Goal: Information Seeking & Learning: Learn about a topic

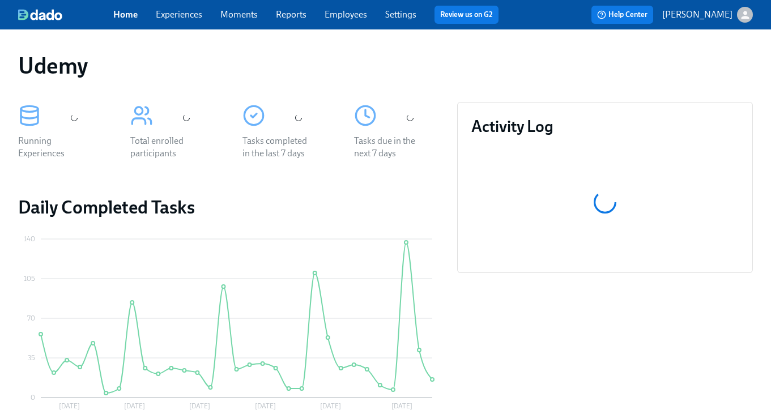
click at [194, 23] on div "Home Experiences Moments Reports Employees Settings Review us on G2" at bounding box center [310, 15] width 394 height 18
click at [192, 19] on link "Experiences" at bounding box center [179, 14] width 46 height 11
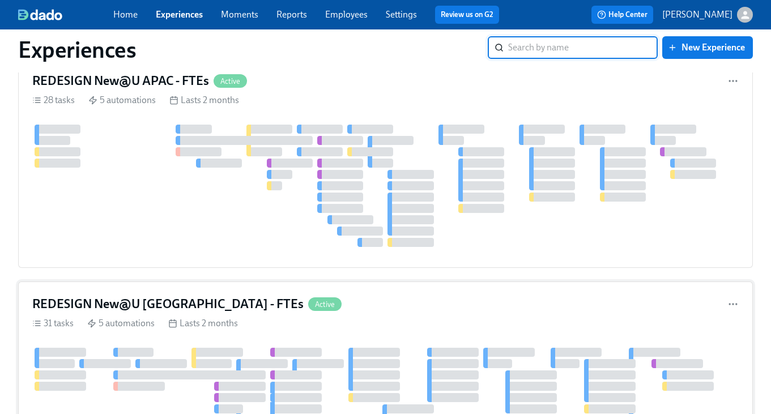
scroll to position [1066, 0]
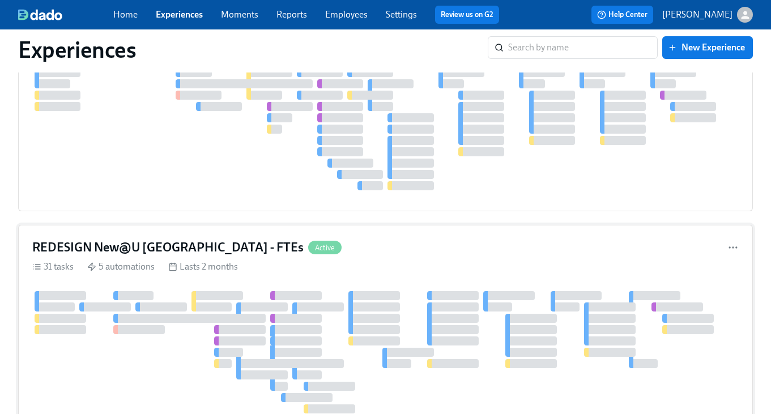
click at [349, 233] on div "REDESIGN New@U [GEOGRAPHIC_DATA] - FTEs Active 31 tasks 5 automations Lasts 2 m…" at bounding box center [385, 341] width 735 height 232
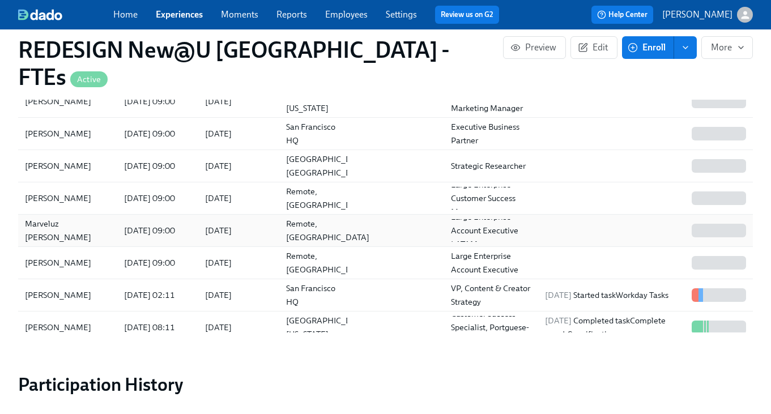
scroll to position [1316, 0]
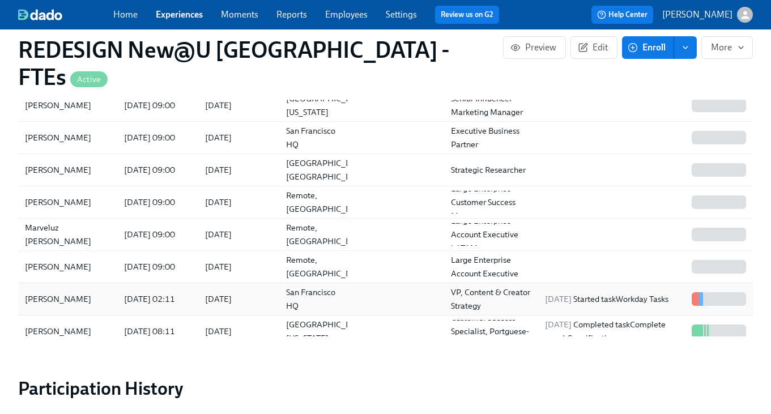
click at [232, 292] on div "[DATE]" at bounding box center [218, 299] width 27 height 14
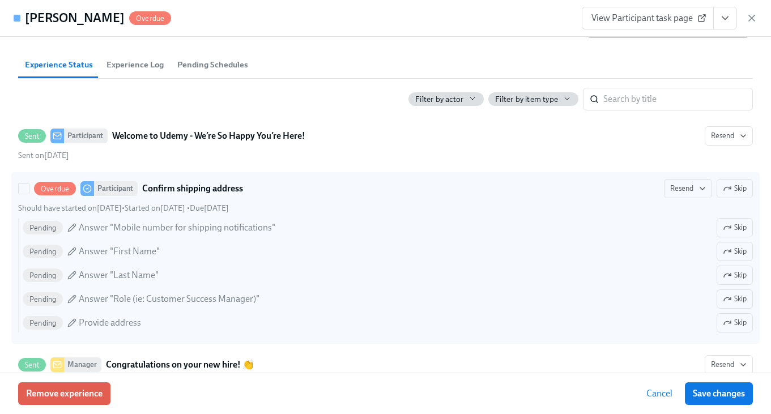
scroll to position [456, 0]
click at [672, 188] on span "Resend" at bounding box center [688, 187] width 36 height 11
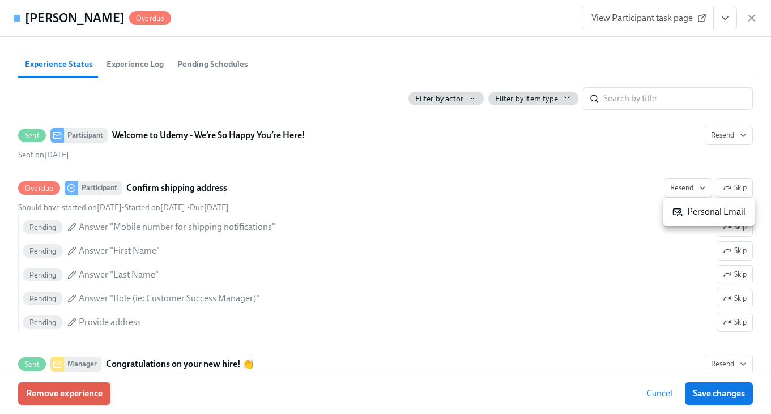
click at [694, 214] on div "Personal Email" at bounding box center [709, 212] width 73 height 12
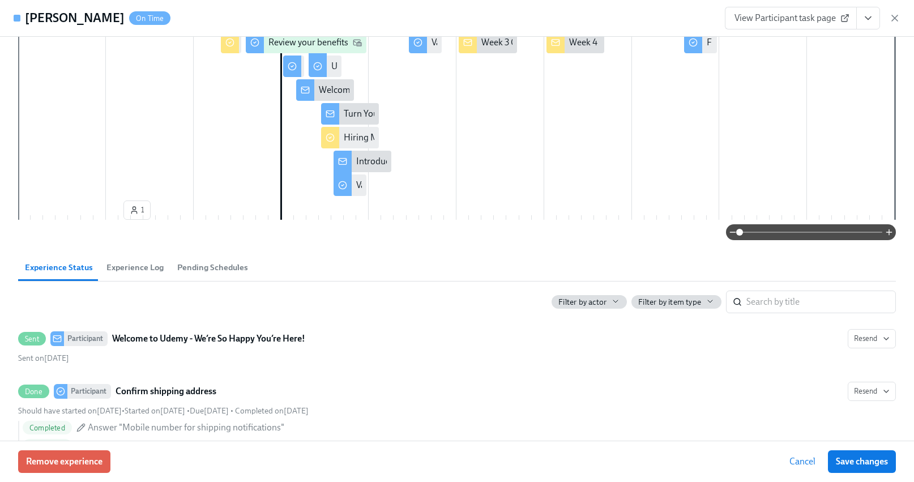
scroll to position [220, 0]
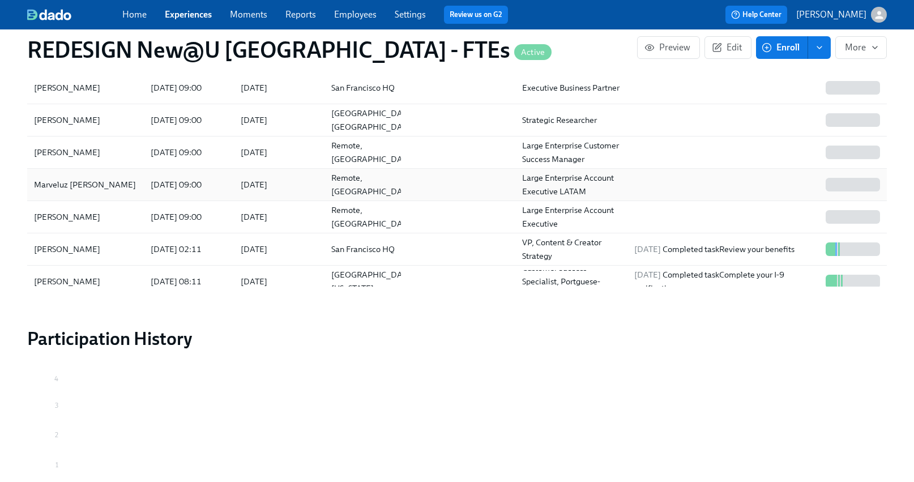
scroll to position [1435, 0]
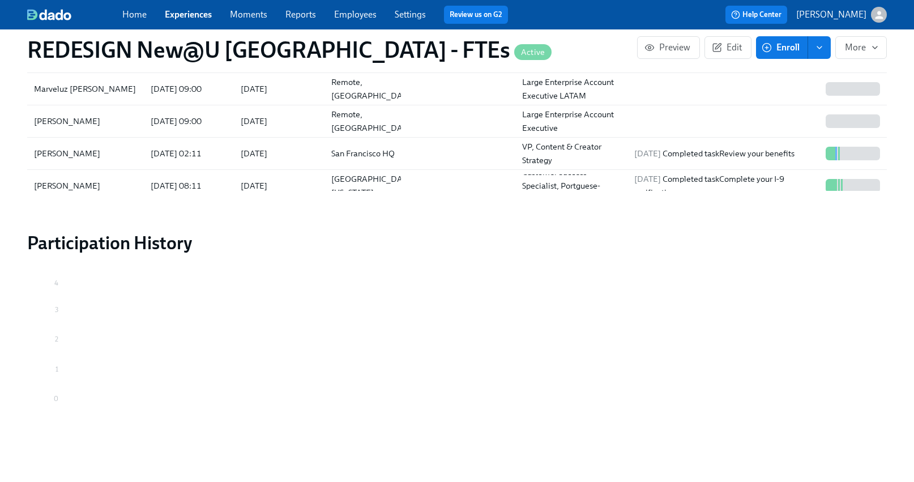
click at [290, 15] on link "Reports" at bounding box center [301, 14] width 31 height 11
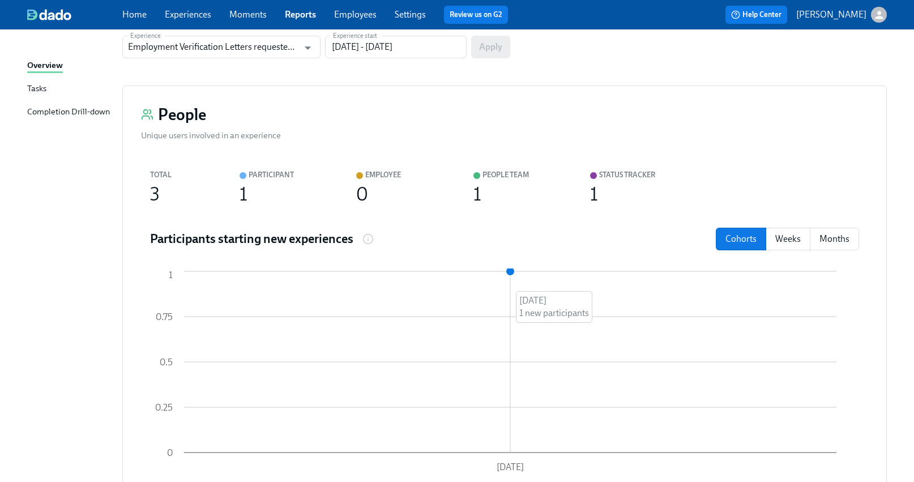
scroll to position [153, 0]
click at [39, 86] on div "Tasks" at bounding box center [36, 89] width 19 height 14
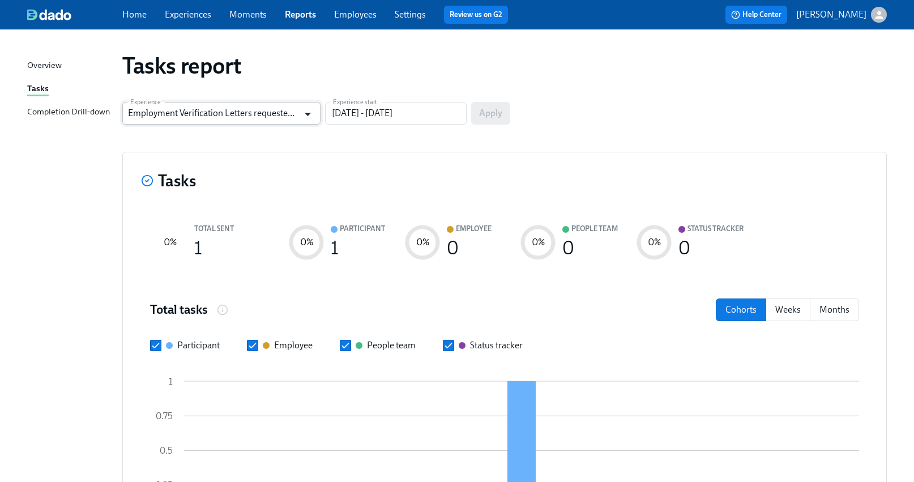
click at [307, 119] on icon "Open" at bounding box center [307, 114] width 15 height 15
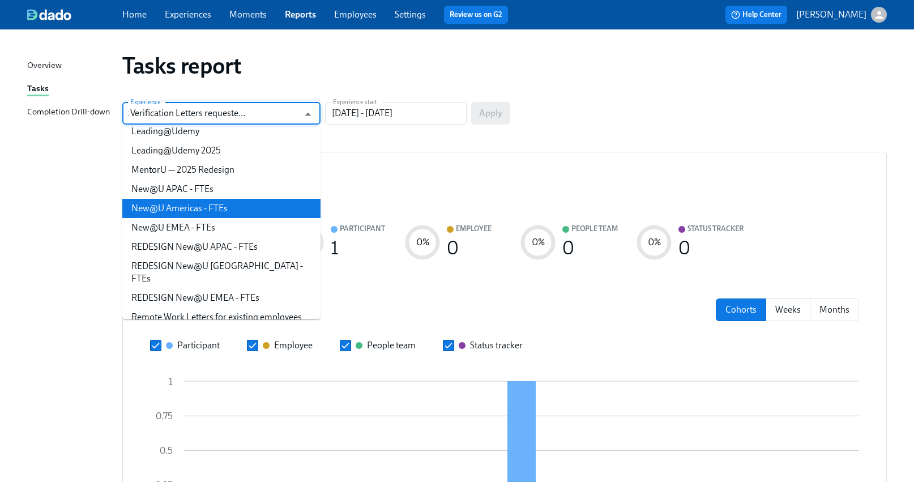
scroll to position [232, 0]
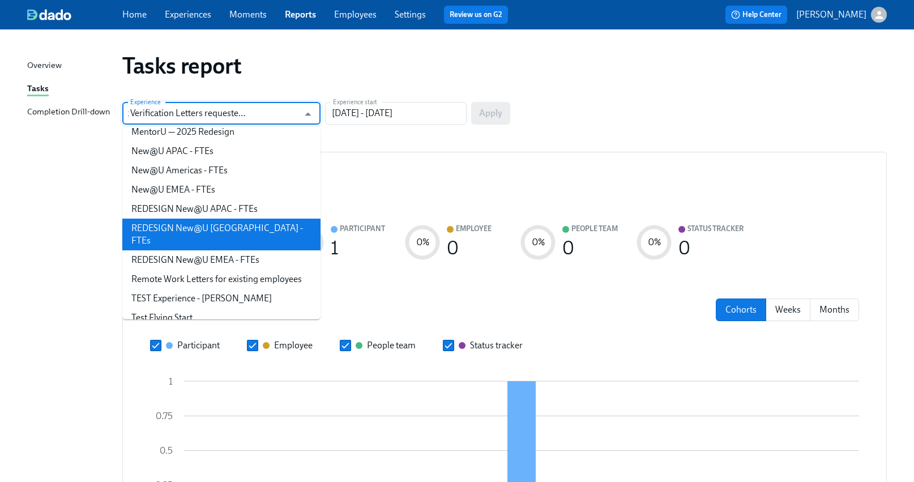
click at [229, 234] on li "REDESIGN New@U [GEOGRAPHIC_DATA] - FTEs" at bounding box center [221, 235] width 198 height 32
type input "REDESIGN New@U [GEOGRAPHIC_DATA] - FTEs"
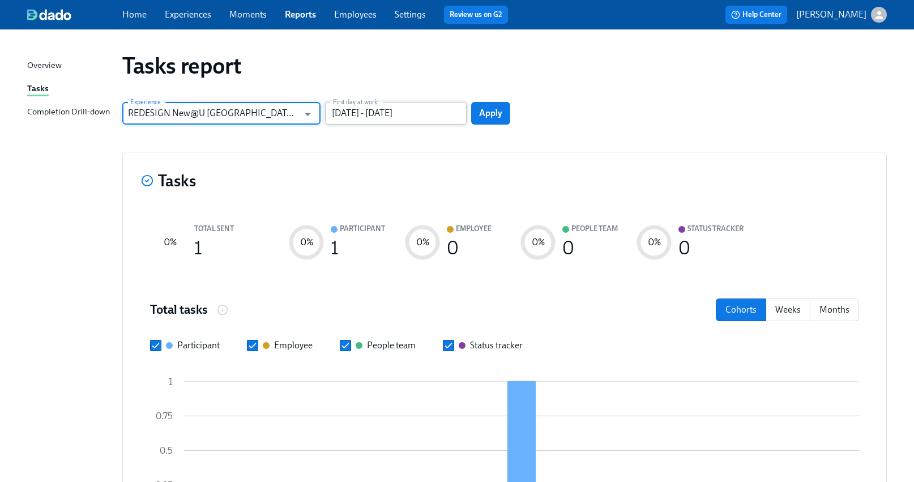
click at [450, 117] on input "[DATE] - [DATE]" at bounding box center [396, 113] width 142 height 23
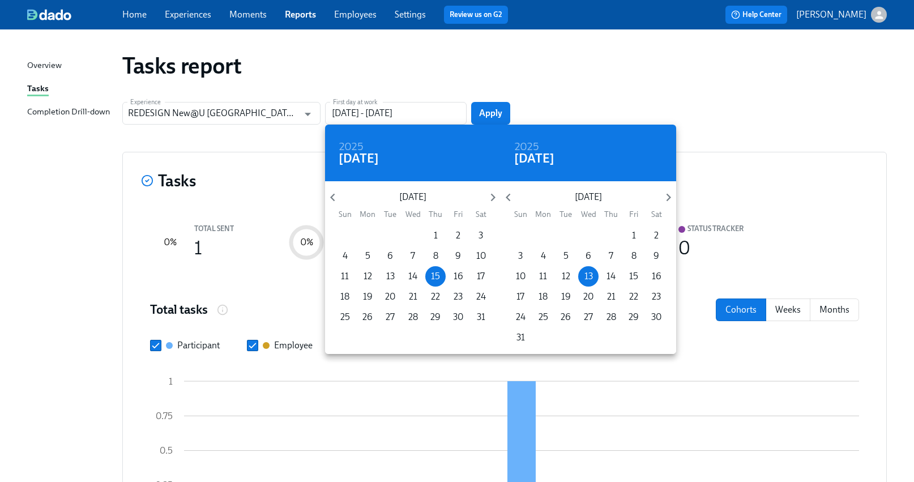
click at [421, 87] on div at bounding box center [457, 241] width 914 height 482
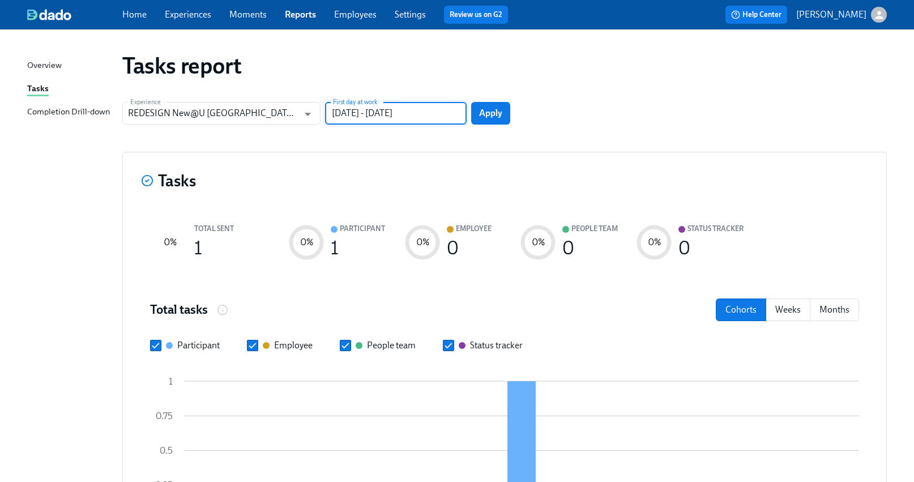
click at [449, 113] on input "[DATE] - [DATE]" at bounding box center [396, 113] width 142 height 23
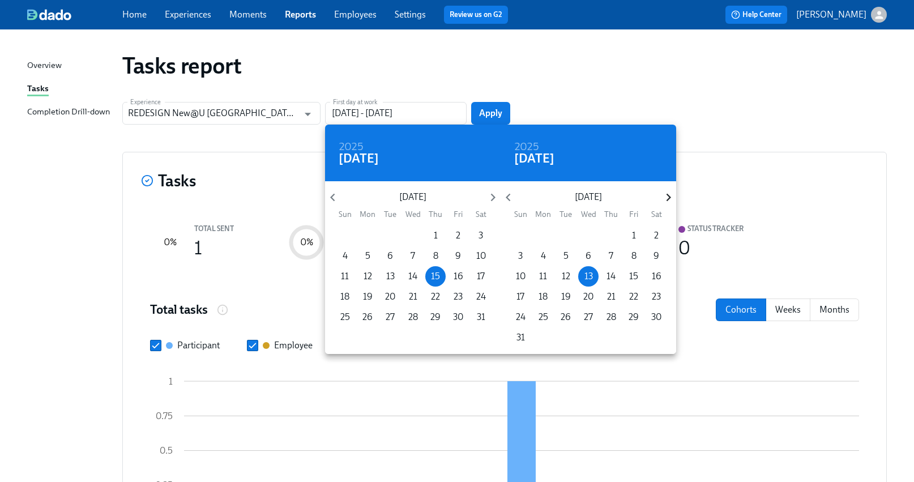
click at [666, 195] on icon "button" at bounding box center [668, 197] width 15 height 15
click at [487, 195] on icon "button" at bounding box center [493, 197] width 15 height 15
click at [489, 195] on icon "button" at bounding box center [493, 197] width 15 height 15
click at [481, 257] on p "12" at bounding box center [481, 256] width 8 height 12
click at [458, 250] on p "11" at bounding box center [458, 256] width 8 height 12
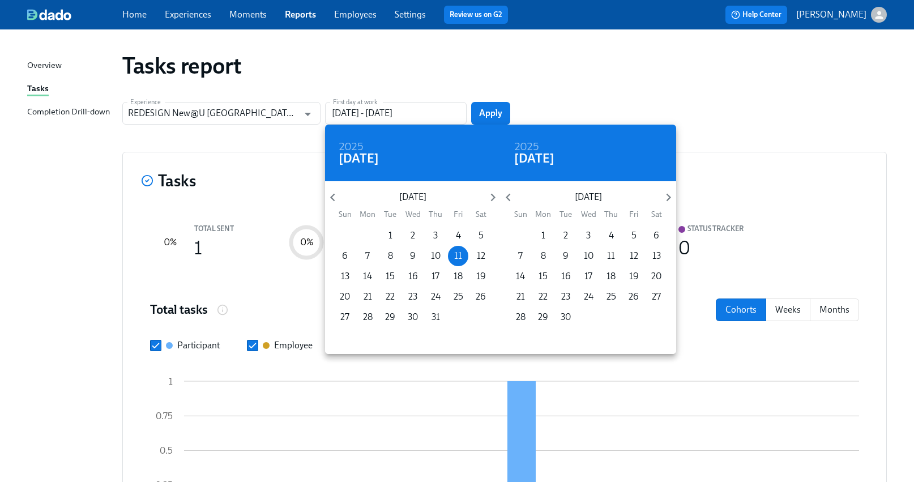
click at [584, 160] on div "2025 [DATE]" at bounding box center [589, 153] width 176 height 57
click at [668, 192] on icon "button" at bounding box center [668, 197] width 15 height 15
drag, startPoint x: 510, startPoint y: 198, endPoint x: 516, endPoint y: 201, distance: 5.8
click at [510, 198] on icon "button" at bounding box center [508, 197] width 15 height 15
click at [594, 275] on span "17" at bounding box center [588, 276] width 20 height 12
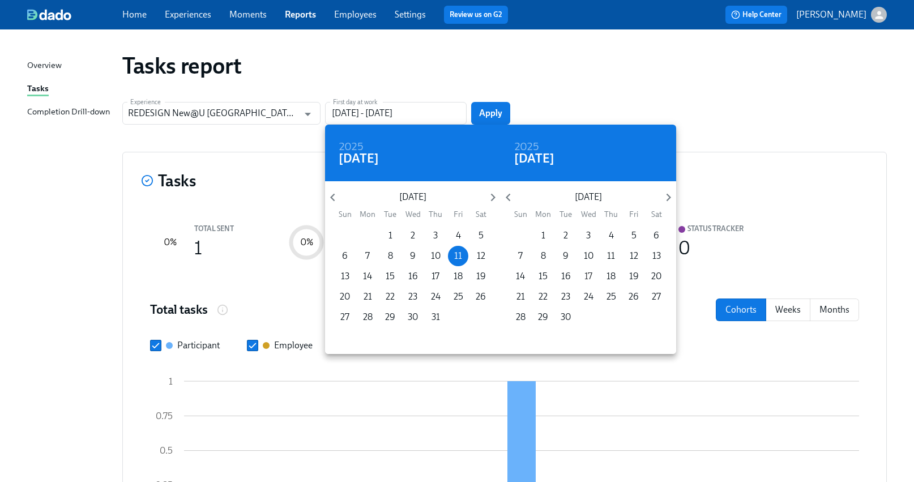
type input "[DATE] - [DATE]"
click at [623, 89] on div at bounding box center [457, 241] width 914 height 482
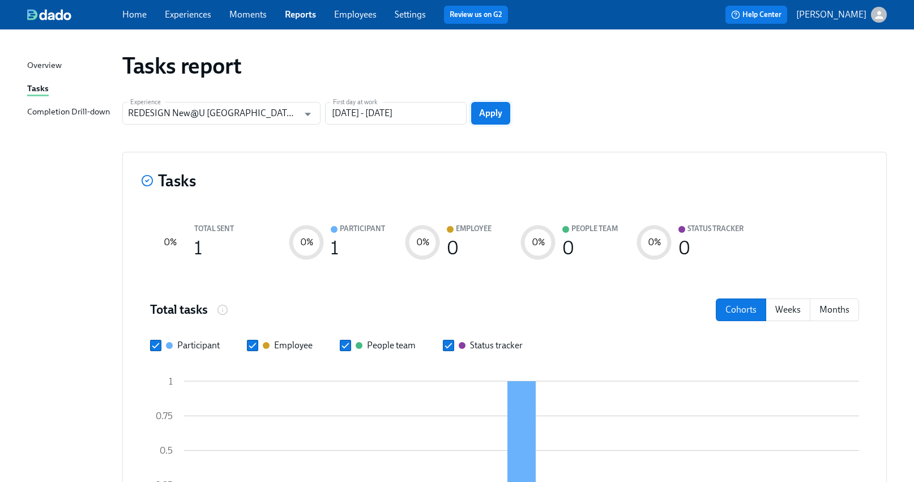
click at [491, 109] on span "Apply" at bounding box center [490, 113] width 23 height 11
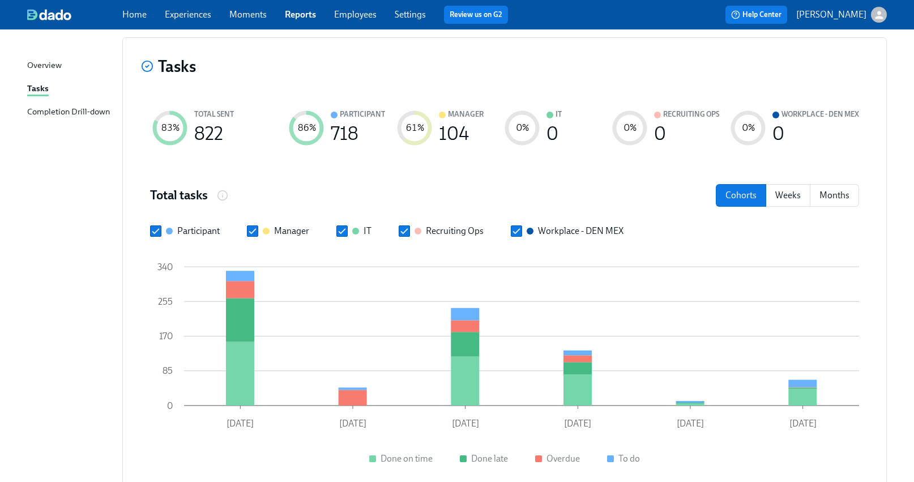
scroll to position [111, 0]
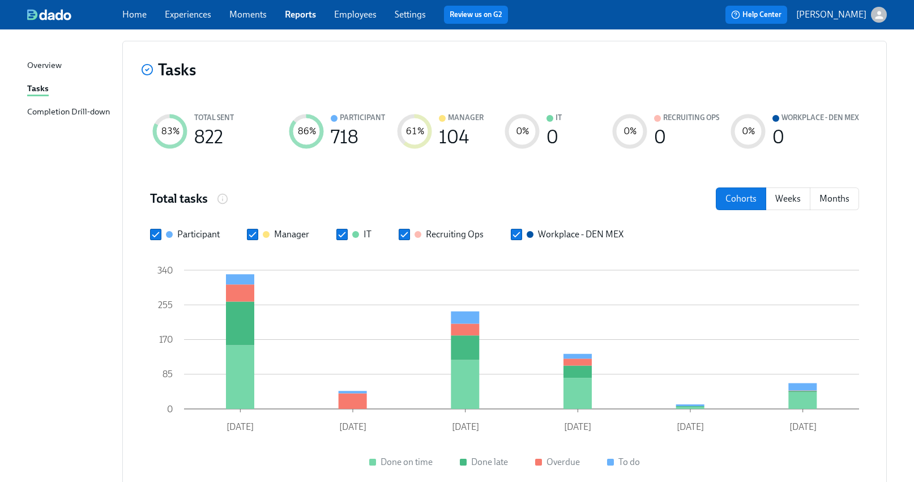
click at [58, 110] on div "Completion Drill-down" at bounding box center [68, 112] width 83 height 14
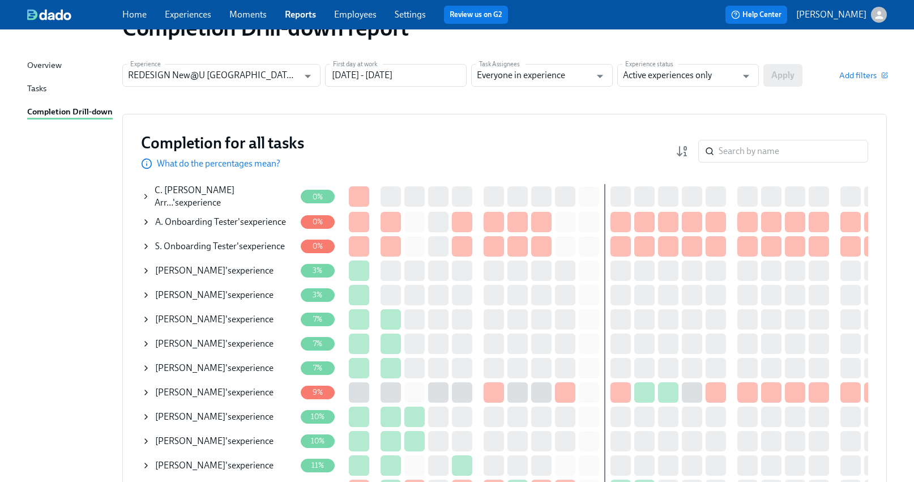
scroll to position [39, 0]
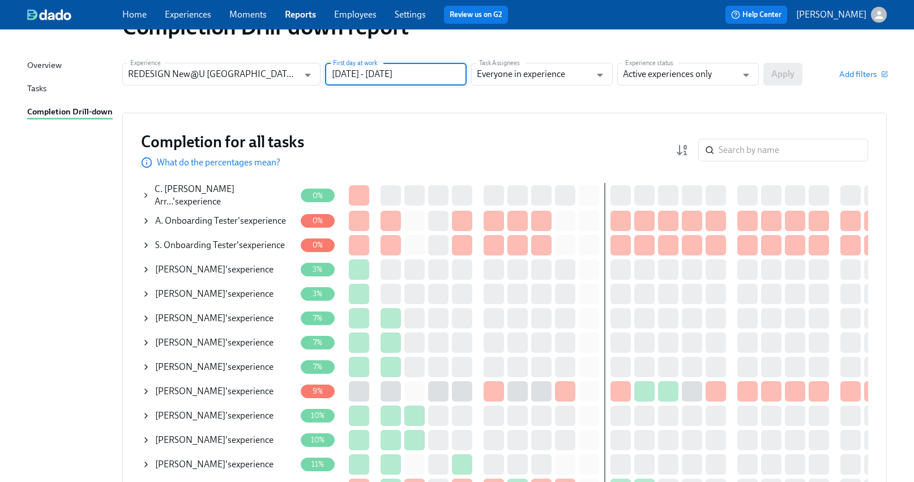
click at [444, 75] on input "[DATE] - [DATE]" at bounding box center [396, 74] width 142 height 23
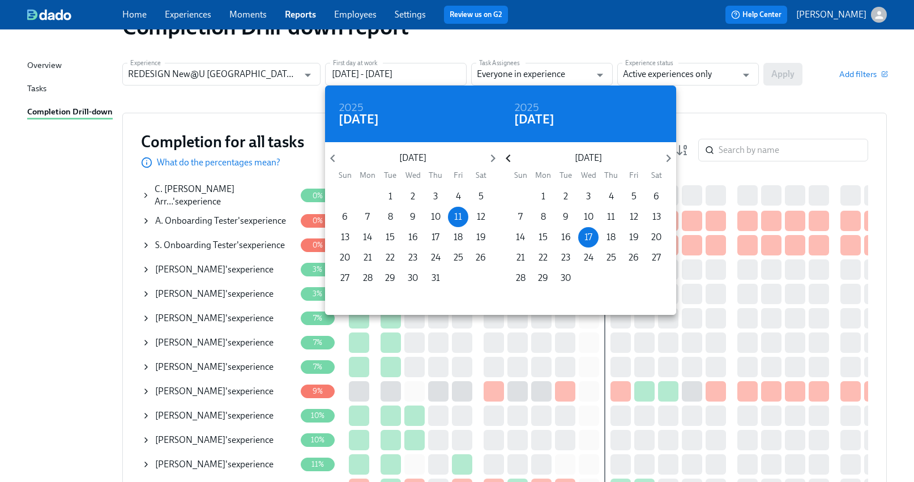
click at [505, 159] on icon "button" at bounding box center [508, 158] width 15 height 15
click at [509, 159] on icon "button" at bounding box center [508, 158] width 15 height 15
click at [524, 258] on p "20" at bounding box center [521, 258] width 10 height 12
type input "[DATE] - [DATE]"
click at [771, 71] on div at bounding box center [457, 241] width 914 height 482
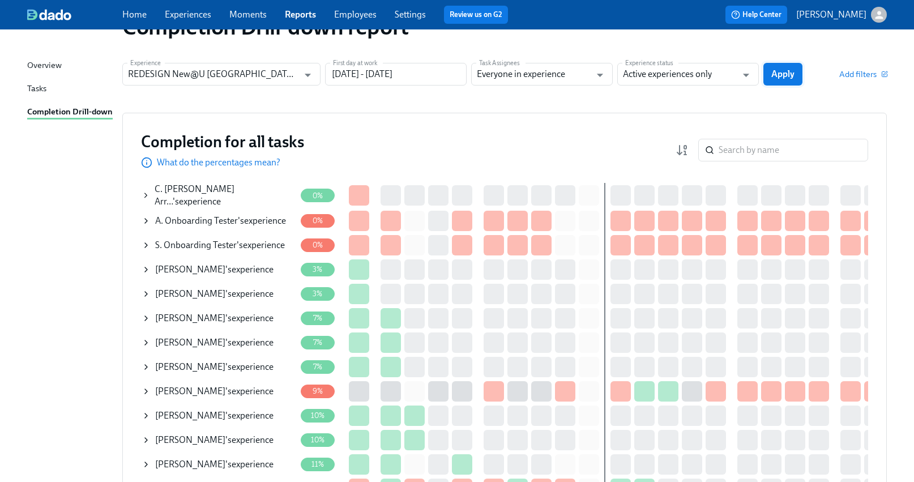
click at [771, 74] on span "Apply" at bounding box center [783, 74] width 23 height 11
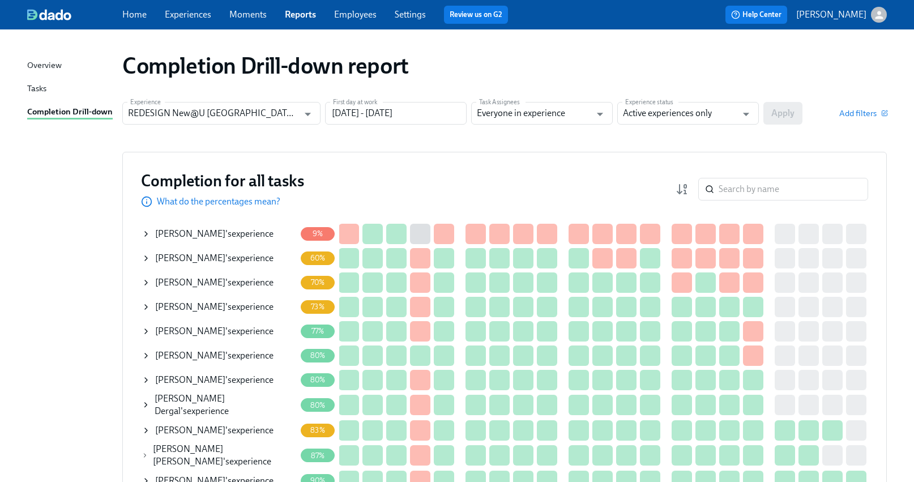
click at [197, 18] on link "Experiences" at bounding box center [188, 14] width 46 height 11
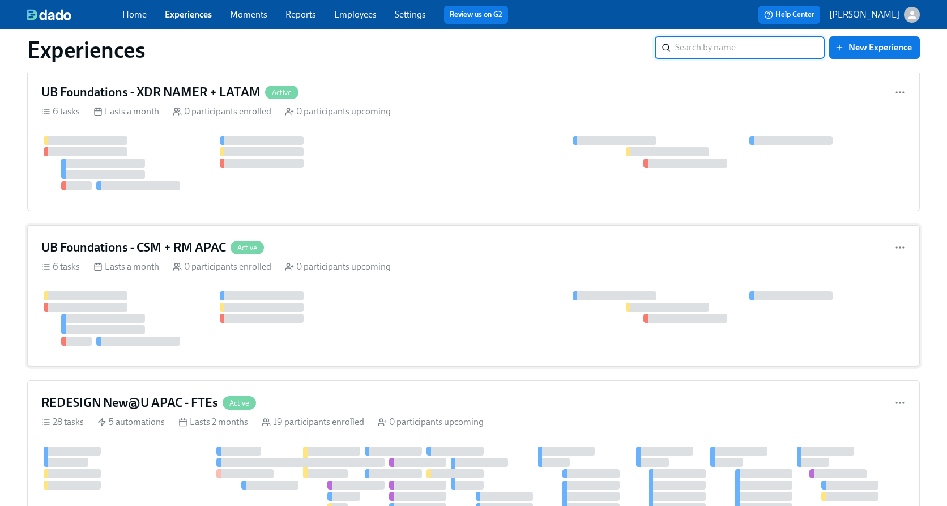
scroll to position [744, 0]
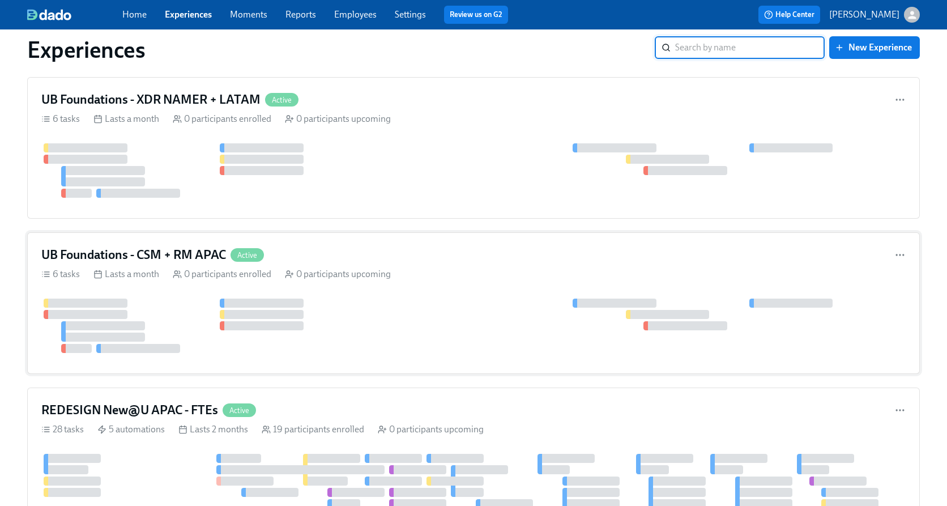
click at [470, 263] on div "UB Foundations - CSM + RM APAC Active 6 tasks Lasts a month 0 participants enro…" at bounding box center [473, 303] width 893 height 142
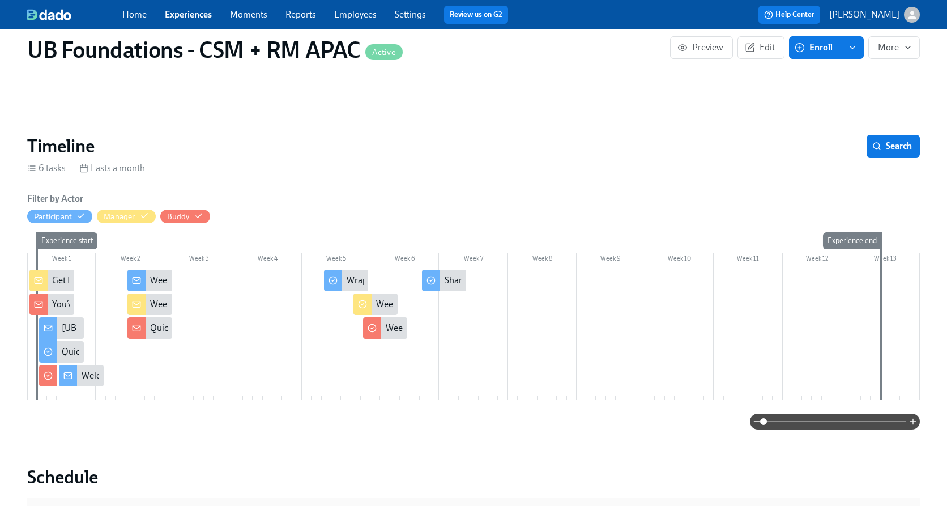
scroll to position [90, 0]
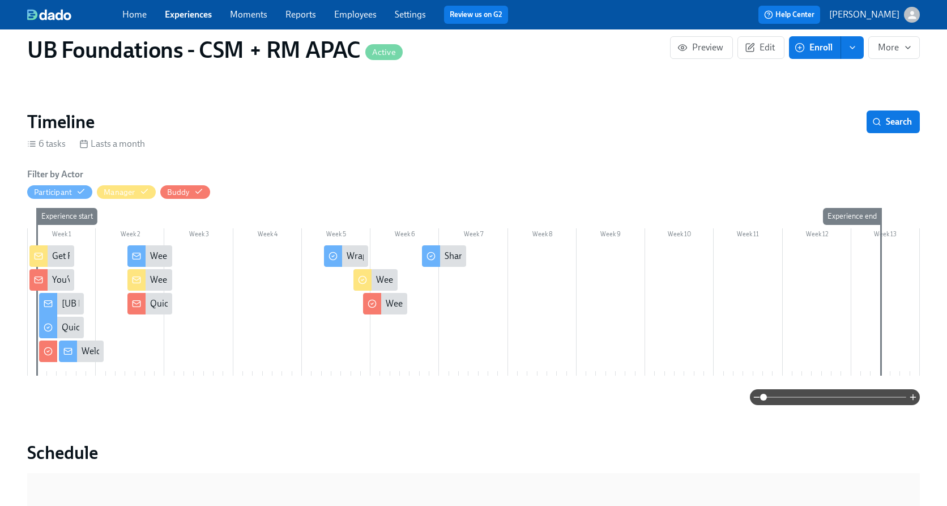
click at [52, 258] on div "Get Ready to Welcome Your New Hire – Action Required" at bounding box center [159, 256] width 215 height 12
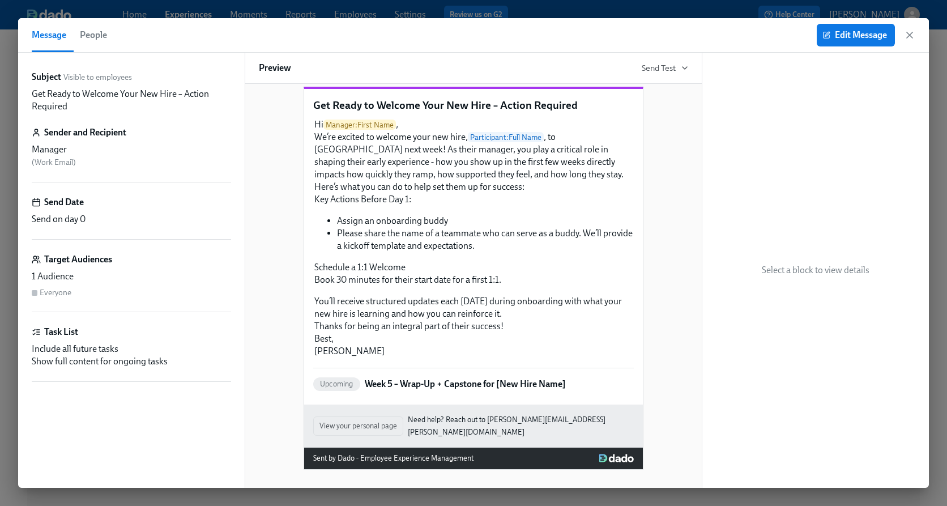
scroll to position [36, 0]
click at [771, 35] on icon "button" at bounding box center [910, 35] width 6 height 6
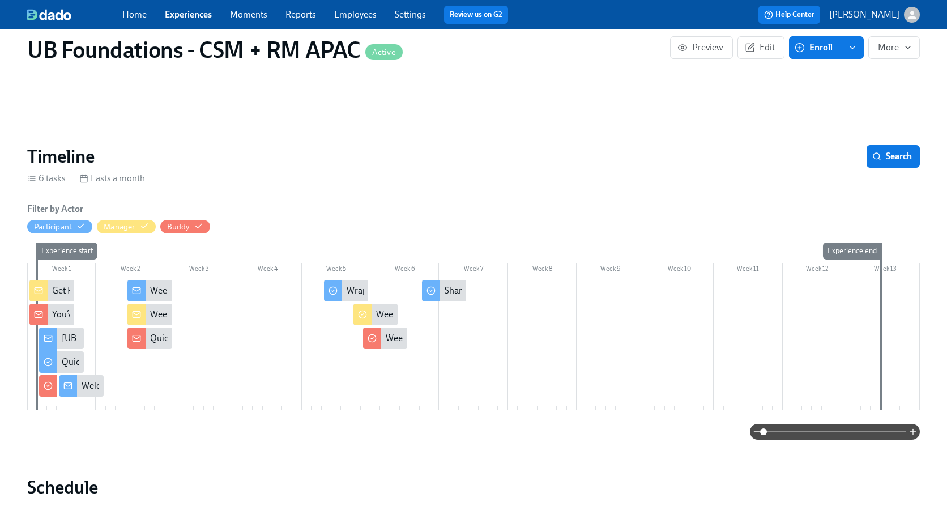
scroll to position [41, 0]
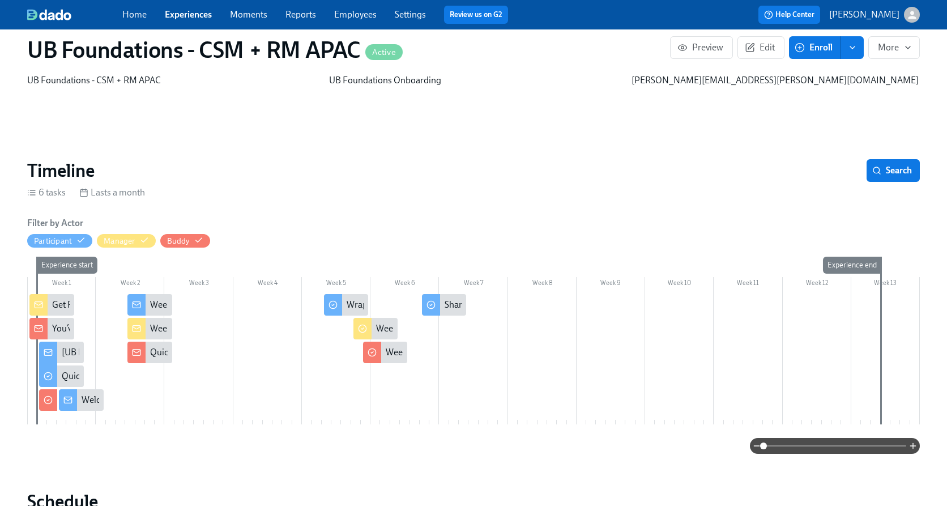
click at [59, 309] on div "Get Ready to Welcome Your New Hire – Action Required" at bounding box center [159, 305] width 215 height 12
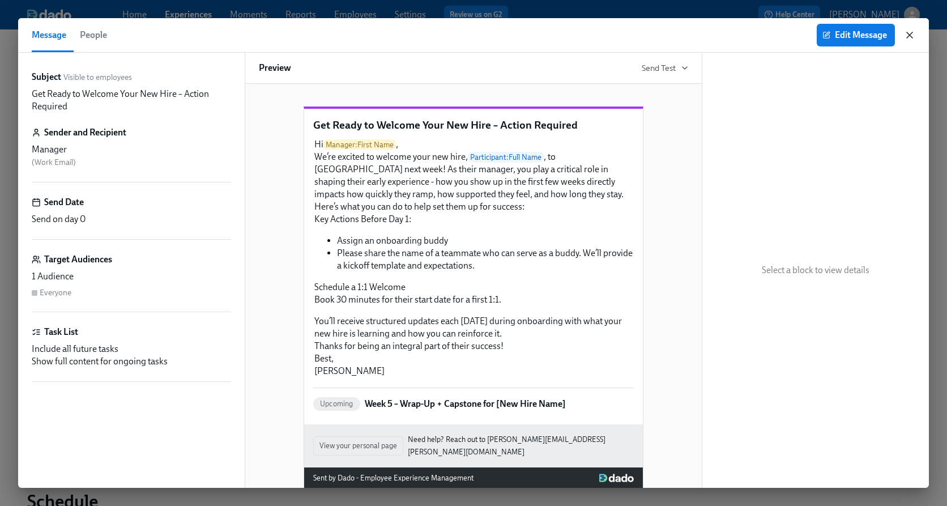
click at [771, 36] on icon "button" at bounding box center [910, 35] width 6 height 6
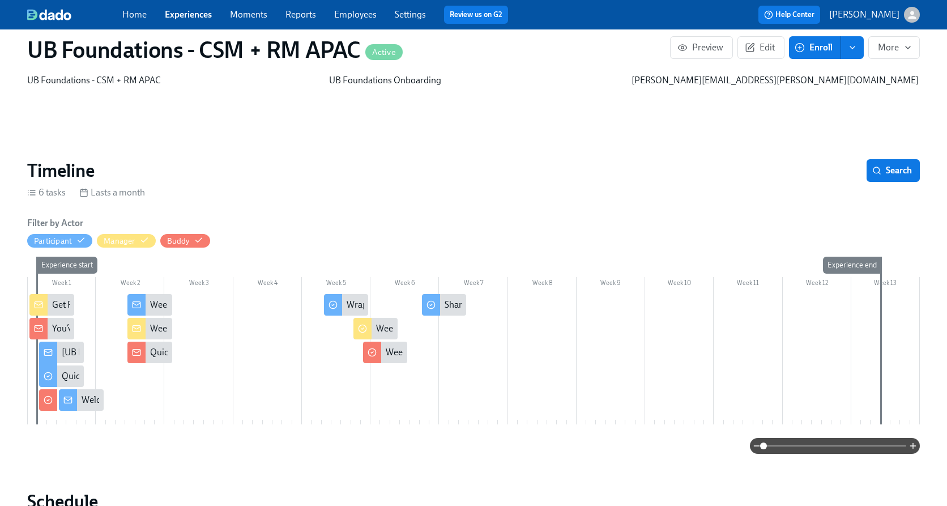
click at [70, 351] on div "[UB Foundations - CSM + RM APAC] A new experience starts [DATE]!" at bounding box center [193, 352] width 263 height 12
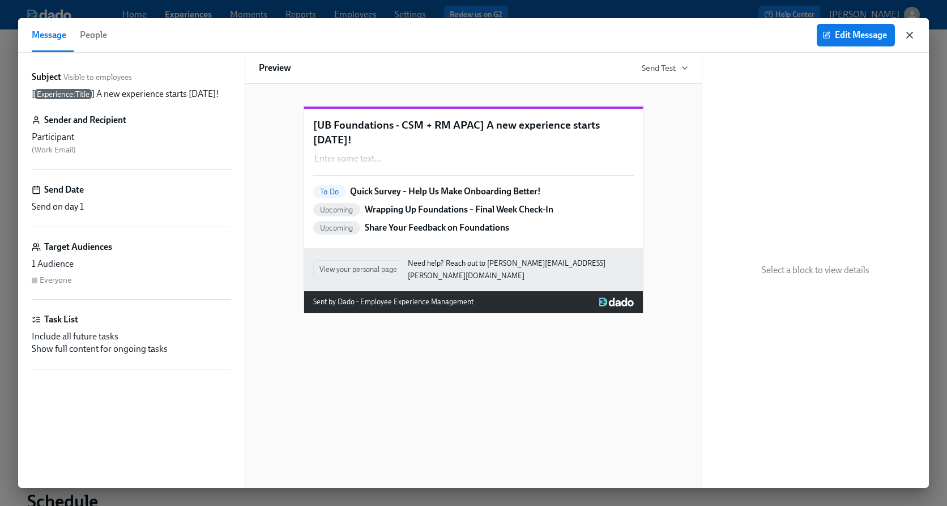
click at [771, 36] on icon "button" at bounding box center [909, 34] width 11 height 11
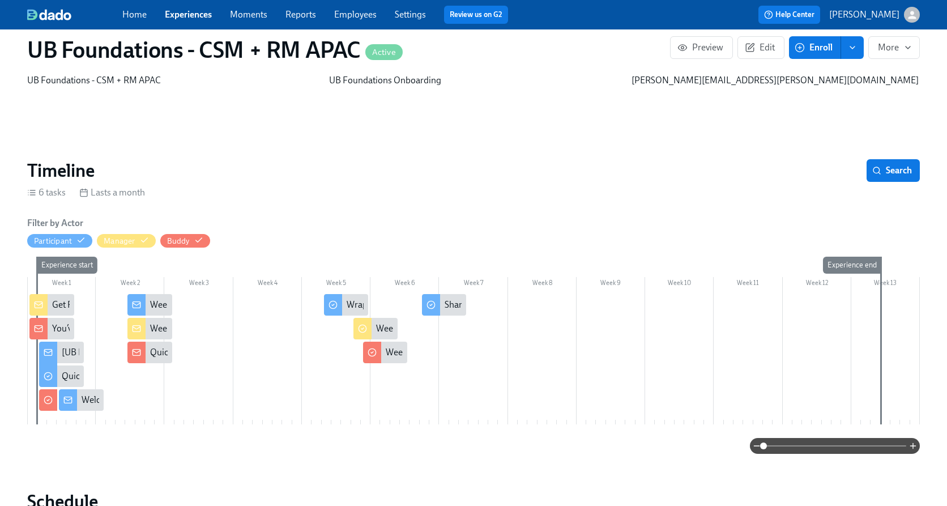
click at [56, 310] on div "Get Ready to Welcome Your New Hire – Action Required" at bounding box center [159, 305] width 215 height 12
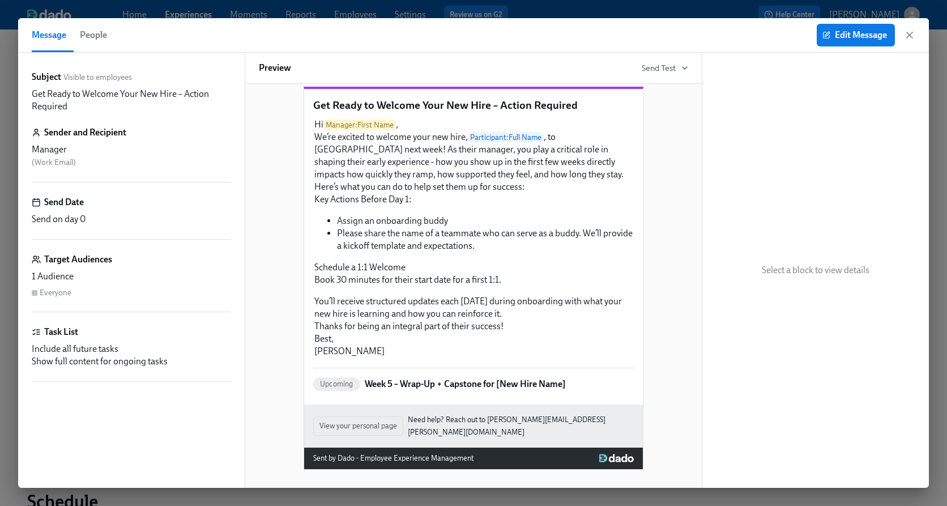
scroll to position [32, 0]
click at [771, 35] on icon "button" at bounding box center [910, 35] width 6 height 6
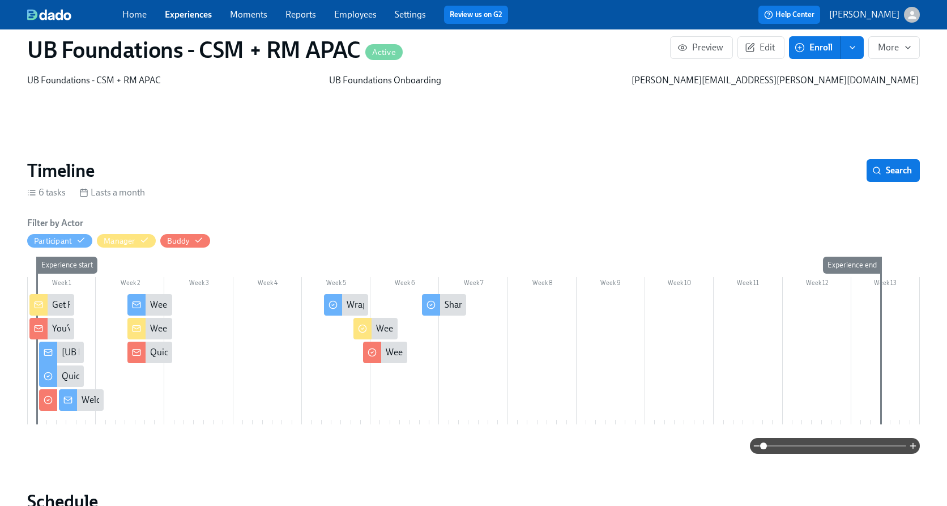
click at [199, 20] on span "Experiences" at bounding box center [188, 14] width 47 height 12
click at [198, 22] on div "Home Experiences Moments Reports Employees Settings Review us on G2" at bounding box center [321, 15] width 399 height 18
click at [195, 14] on link "Experiences" at bounding box center [188, 14] width 47 height 11
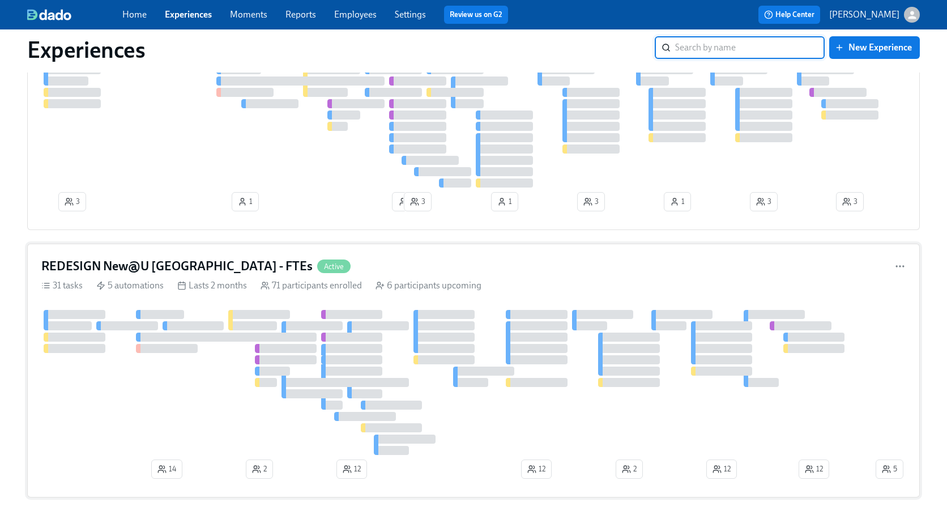
scroll to position [1146, 0]
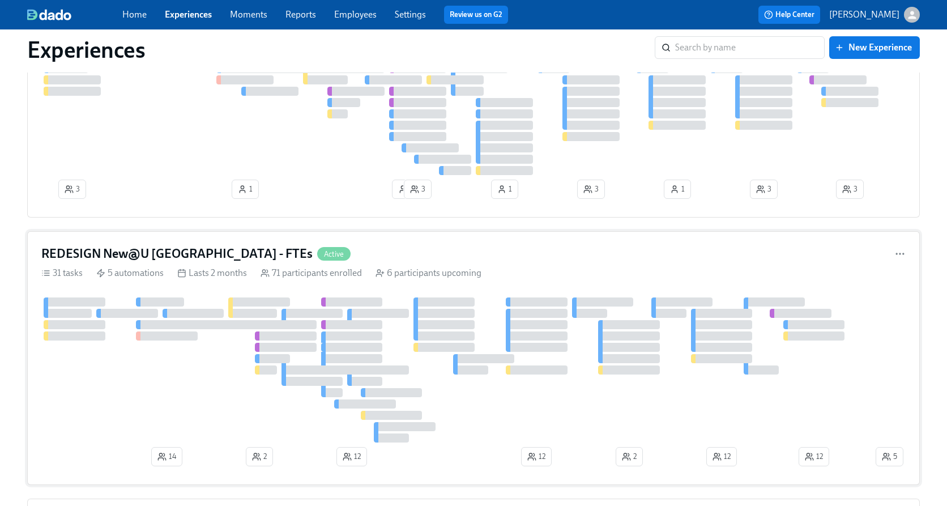
click at [365, 256] on div "REDESIGN New@U [GEOGRAPHIC_DATA] - FTEs Active" at bounding box center [473, 253] width 865 height 17
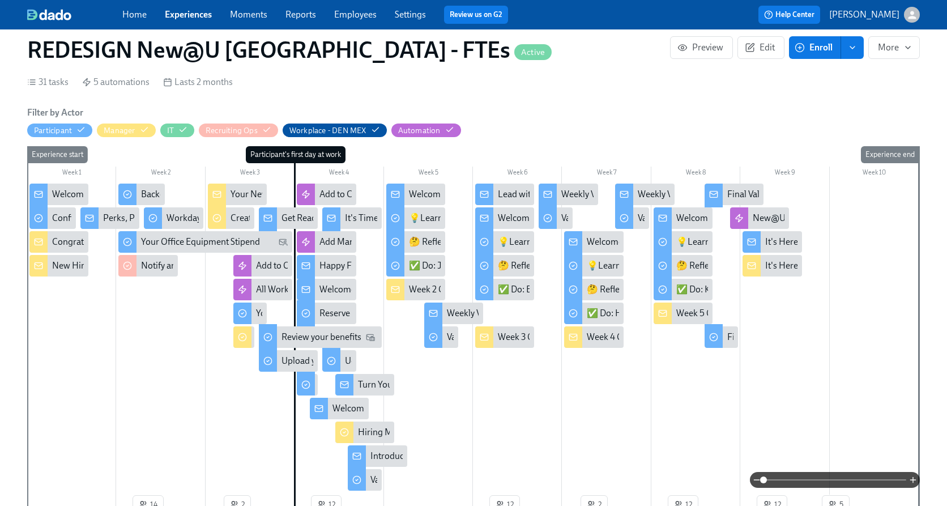
scroll to position [300, 0]
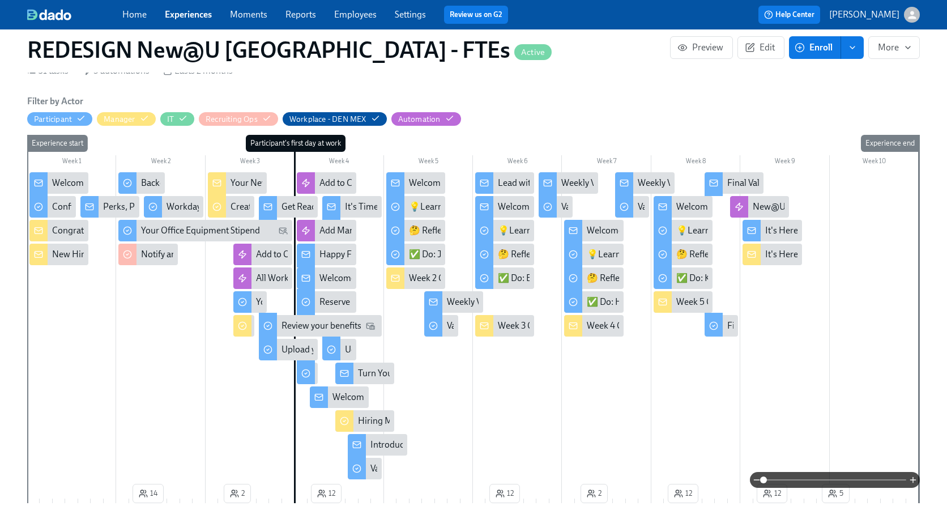
click at [287, 208] on div "Get Ready for Your First Day at [GEOGRAPHIC_DATA]!" at bounding box center [387, 207] width 210 height 12
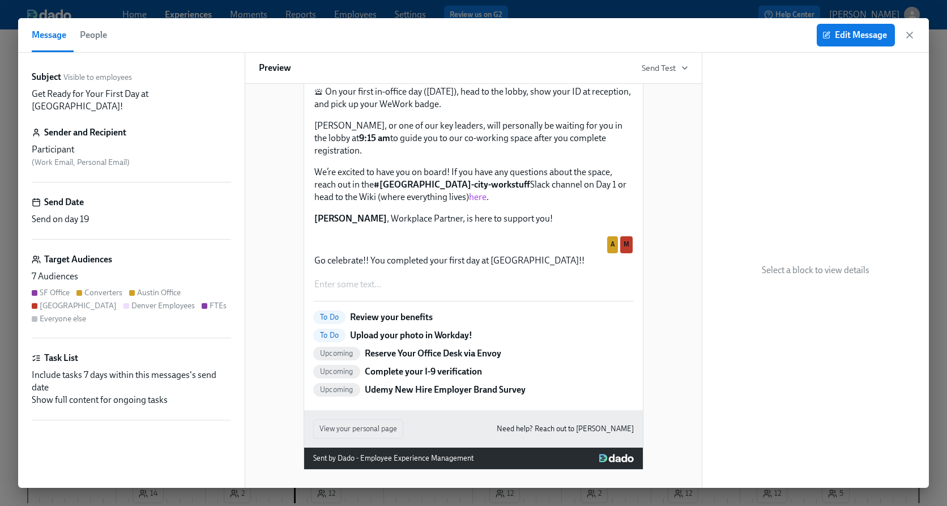
scroll to position [1357, 0]
drag, startPoint x: 911, startPoint y: 36, endPoint x: 355, endPoint y: 246, distance: 594.4
click at [771, 36] on icon "button" at bounding box center [910, 35] width 6 height 6
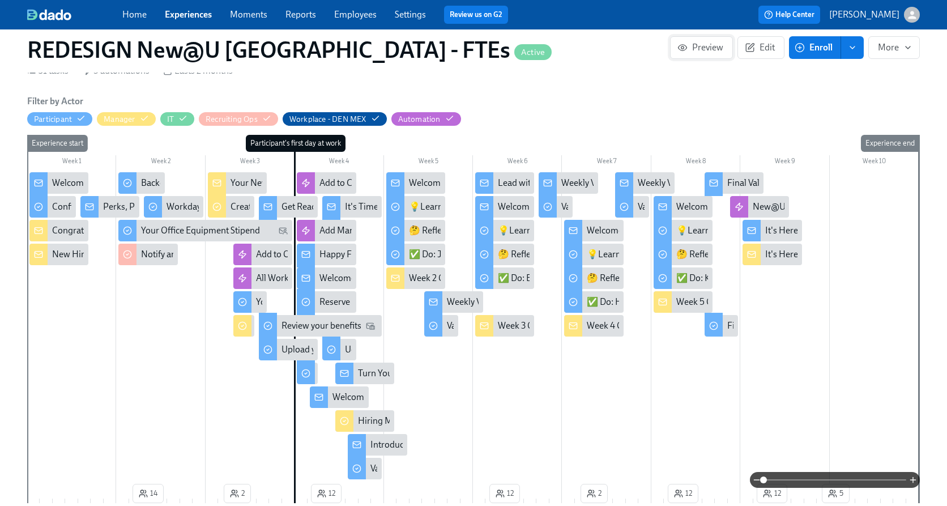
click at [707, 50] on span "Preview" at bounding box center [702, 47] width 44 height 11
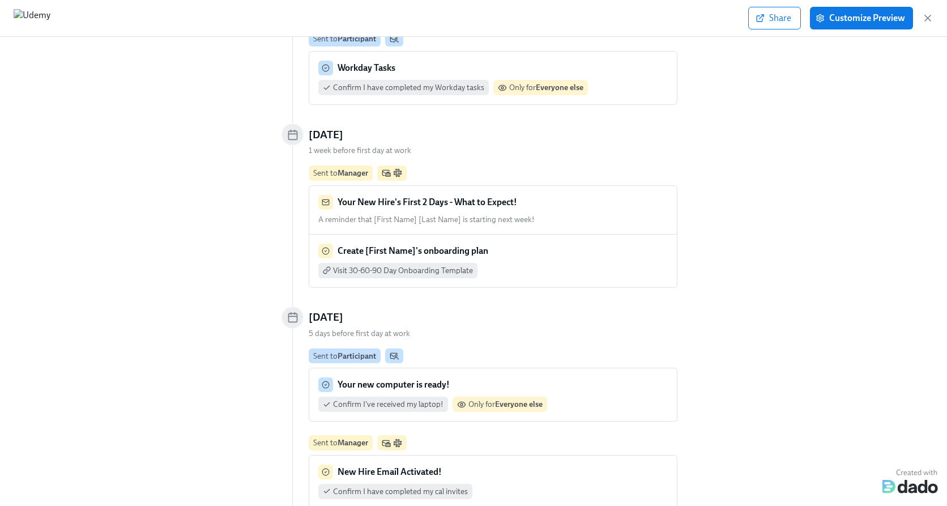
scroll to position [1034, 0]
click at [572, 213] on div "A reminder that [First Name] [Last Name] is starting next week! …" at bounding box center [493, 218] width 350 height 11
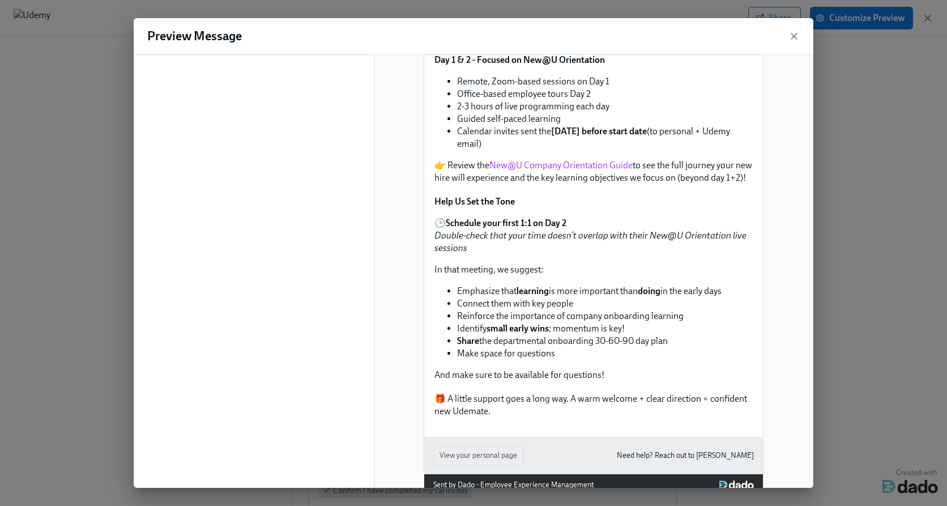
scroll to position [531, 0]
click at [771, 35] on icon "button" at bounding box center [794, 36] width 11 height 11
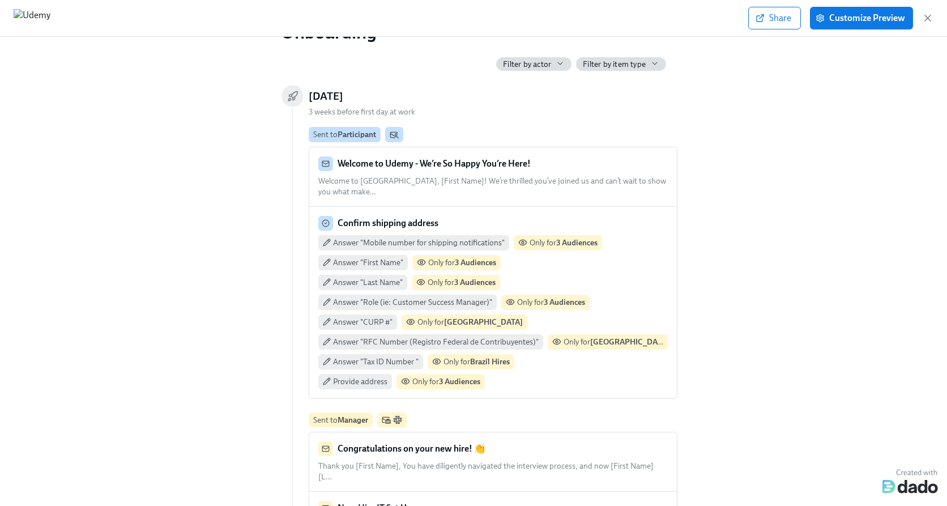
scroll to position [0, 0]
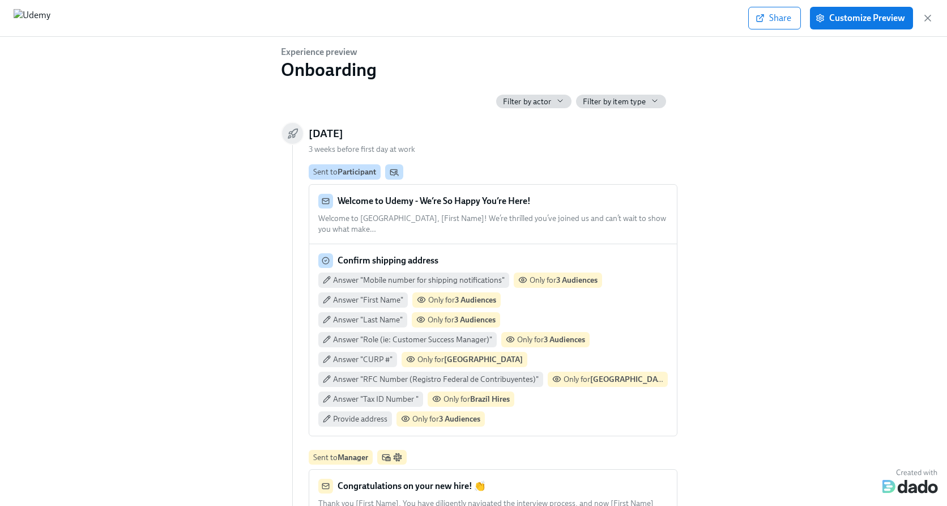
click at [491, 199] on strong "Welcome to Udemy - We’re So Happy You’re Here!" at bounding box center [434, 200] width 193 height 11
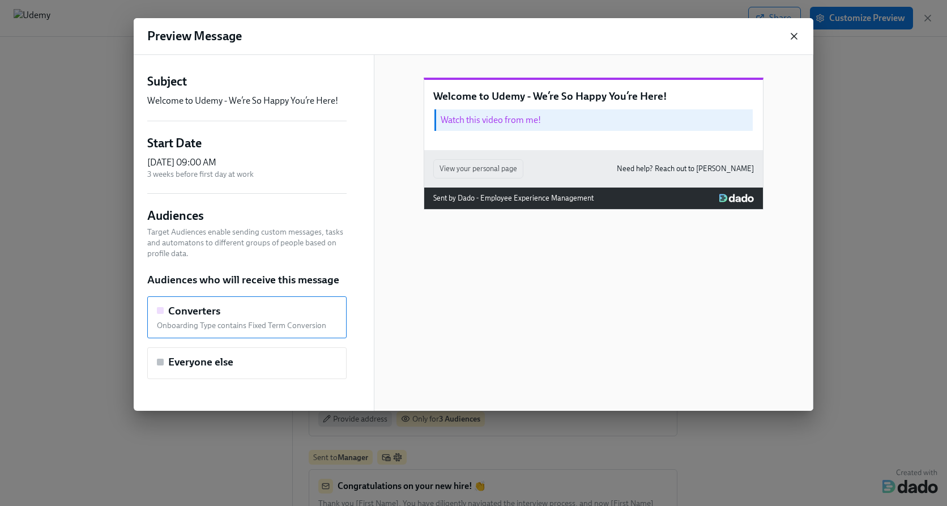
click at [771, 40] on icon "button" at bounding box center [794, 36] width 11 height 11
